Goal: Transaction & Acquisition: Purchase product/service

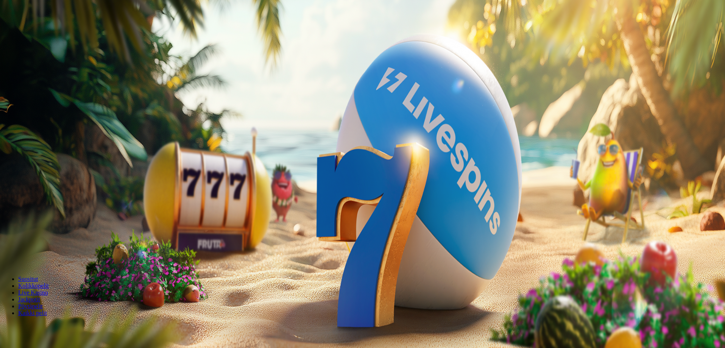
click at [23, 97] on span "Talletus" at bounding box center [14, 95] width 17 height 6
drag, startPoint x: 136, startPoint y: 155, endPoint x: 62, endPoint y: 162, distance: 74.9
type input "**"
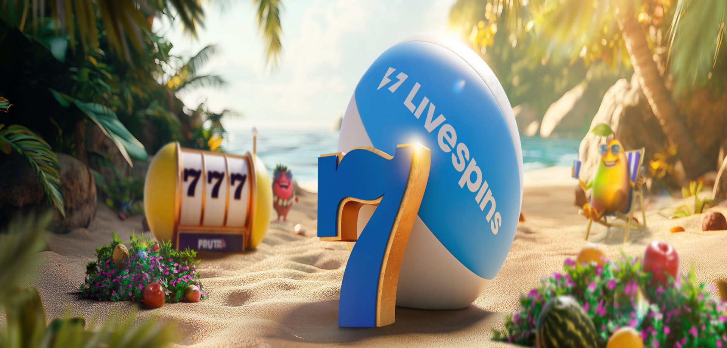
click at [544, 244] on div at bounding box center [363, 244] width 721 height 0
click at [57, 323] on input "Search" at bounding box center [30, 327] width 54 height 8
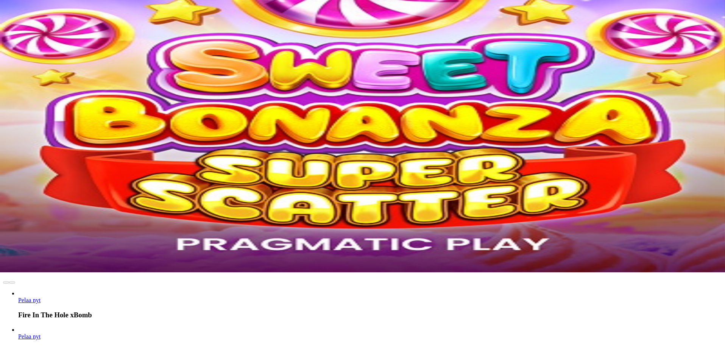
scroll to position [38, 0]
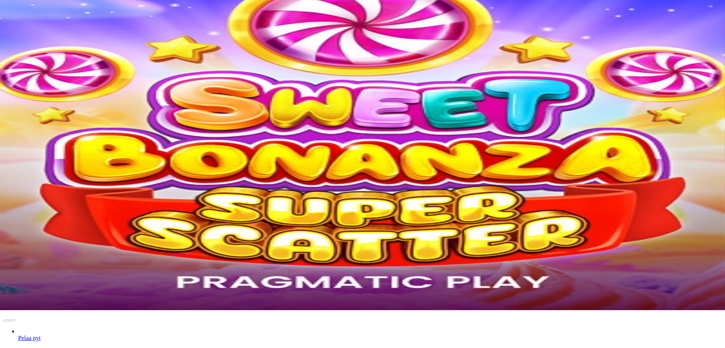
click at [57, 285] on input "Search" at bounding box center [30, 289] width 54 height 8
drag, startPoint x: 540, startPoint y: 178, endPoint x: 521, endPoint y: 177, distance: 18.9
click at [57, 285] on input "******" at bounding box center [30, 289] width 54 height 8
type input "***"
click at [40, 322] on span "Pelaa nyt" at bounding box center [29, 325] width 22 height 6
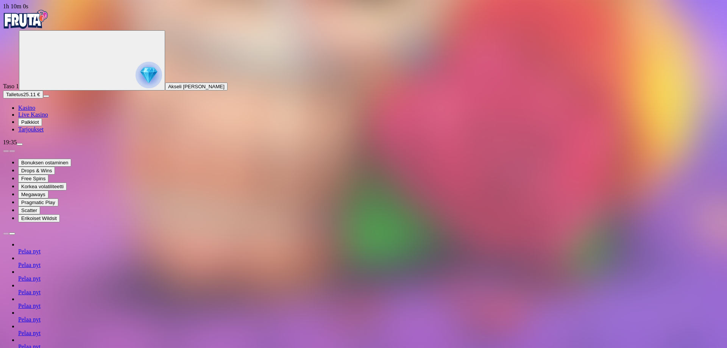
click at [35, 111] on span "Kasino" at bounding box center [26, 107] width 17 height 6
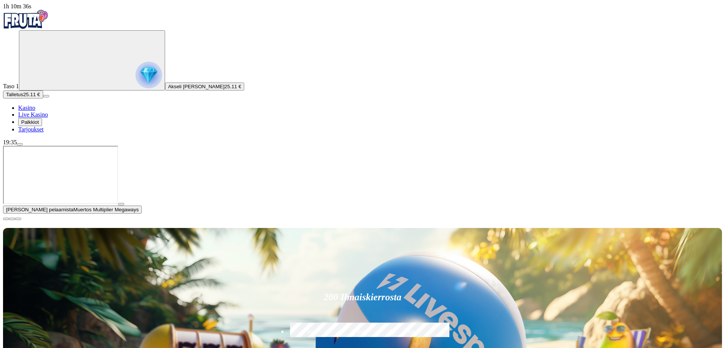
type input "**********"
click at [6, 219] on span "close icon" at bounding box center [6, 219] width 0 height 0
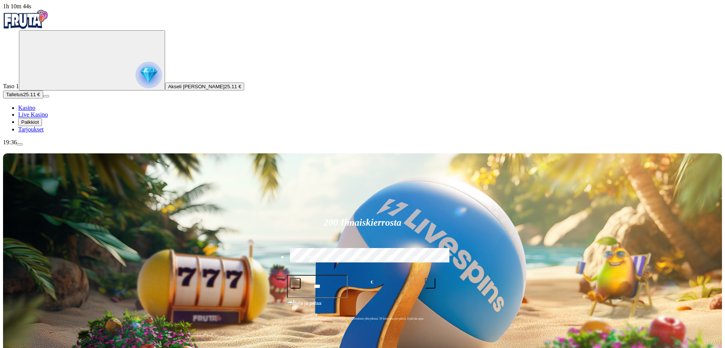
drag, startPoint x: 569, startPoint y: 214, endPoint x: 434, endPoint y: 214, distance: 134.4
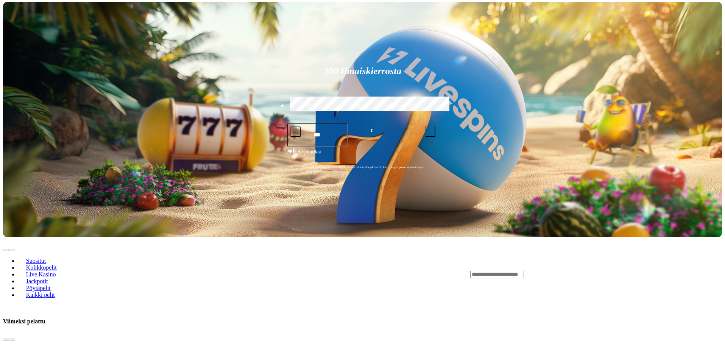
scroll to position [227, 0]
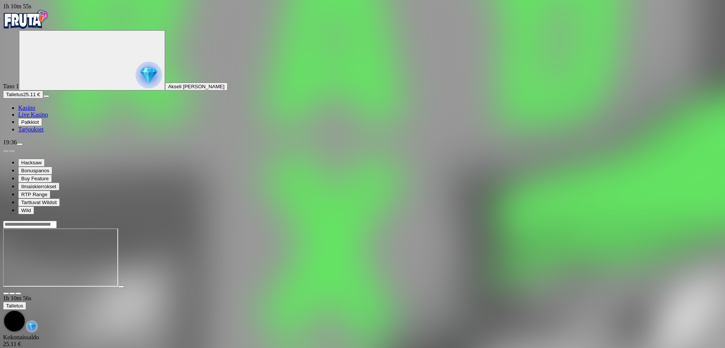
click at [428, 288] on div at bounding box center [362, 258] width 719 height 60
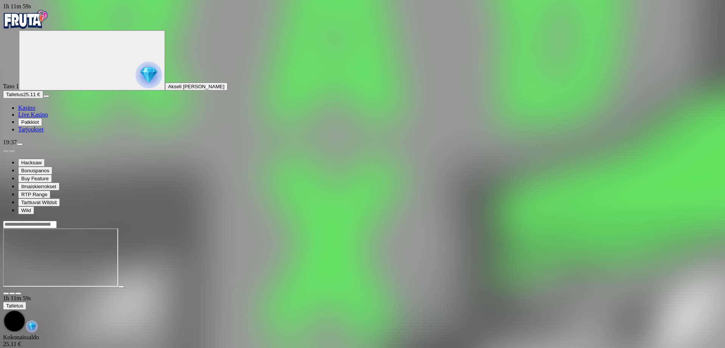
click at [393, 288] on div at bounding box center [362, 258] width 719 height 60
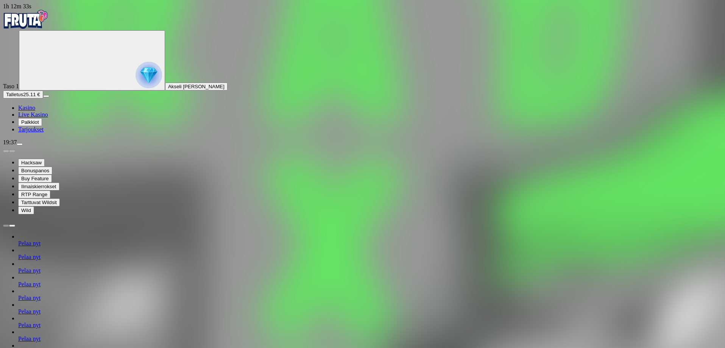
click at [35, 111] on span "Kasino" at bounding box center [26, 107] width 17 height 6
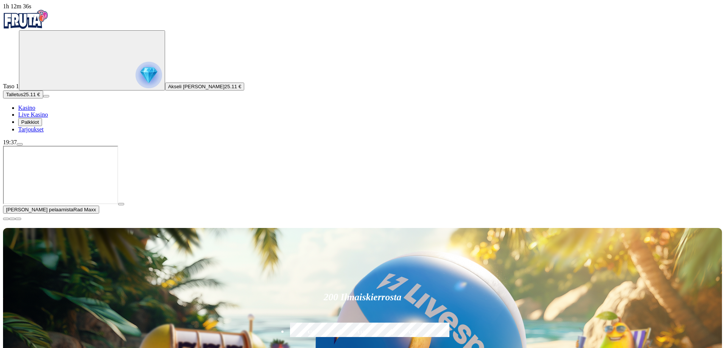
click at [6, 219] on span "close icon" at bounding box center [6, 219] width 0 height 0
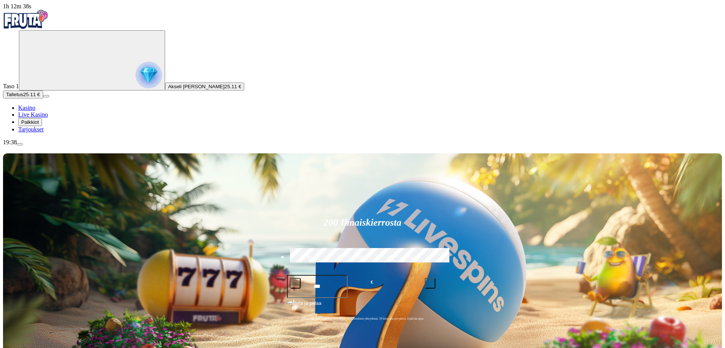
scroll to position [151, 0]
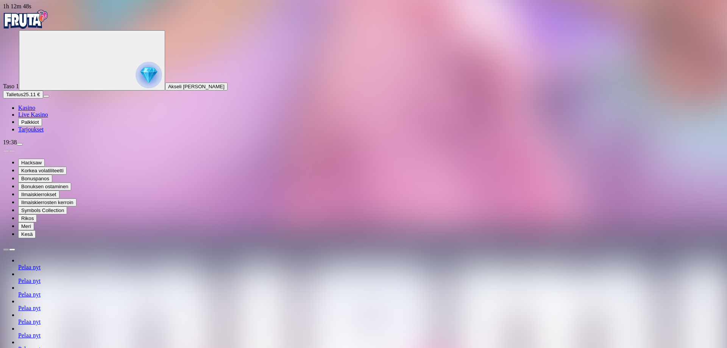
click at [23, 97] on span "Talletus" at bounding box center [14, 95] width 17 height 6
drag, startPoint x: 142, startPoint y: 158, endPoint x: 104, endPoint y: 165, distance: 38.5
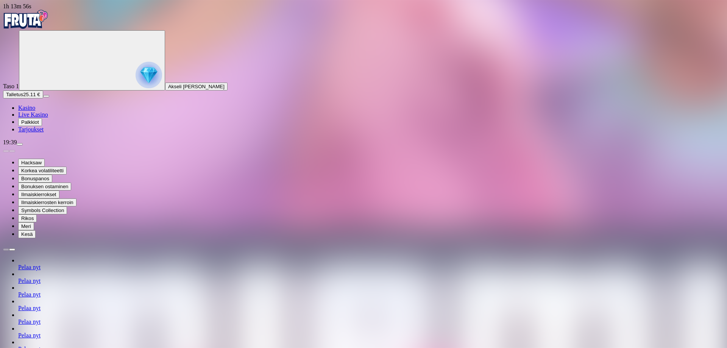
drag, startPoint x: 115, startPoint y: 160, endPoint x: 80, endPoint y: 164, distance: 35.4
type input "**"
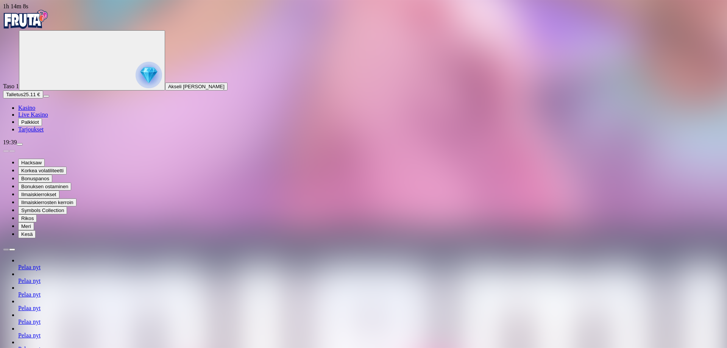
click at [6, 317] on span "close icon" at bounding box center [6, 317] width 0 height 0
